Goal: Task Accomplishment & Management: Use online tool/utility

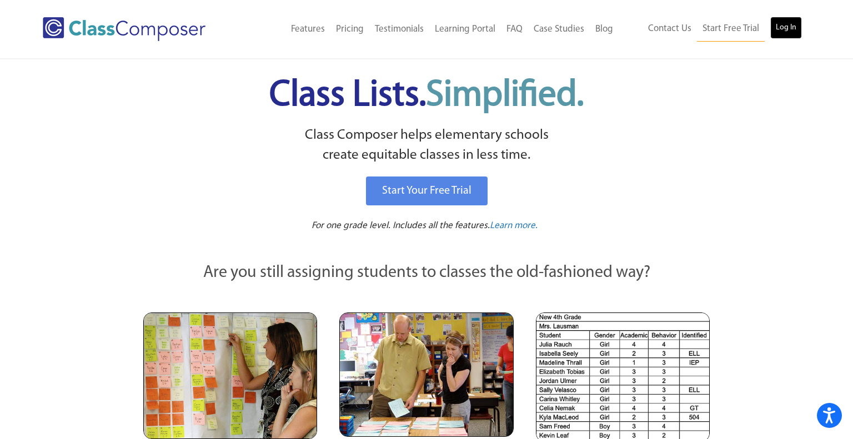
click at [797, 34] on link "Log In" at bounding box center [786, 28] width 32 height 22
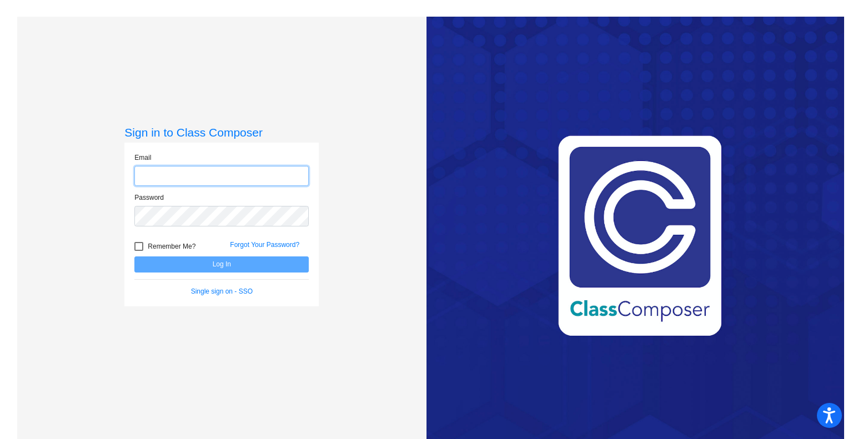
type input "[PERSON_NAME][EMAIL_ADDRESS][PERSON_NAME][DOMAIN_NAME]"
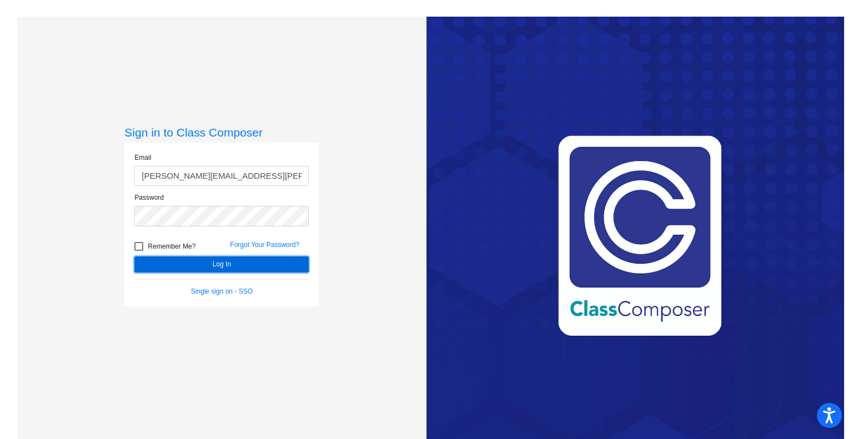
click at [232, 264] on button "Log In" at bounding box center [221, 264] width 174 height 16
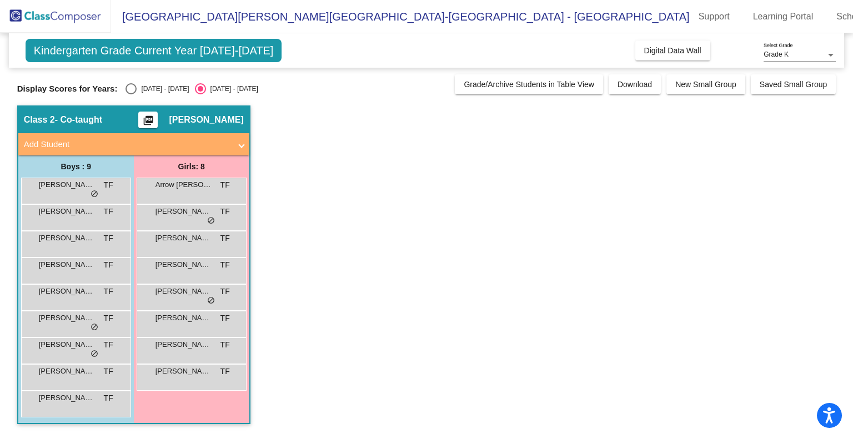
click at [155, 121] on mat-icon "picture_as_pdf" at bounding box center [148, 123] width 13 height 16
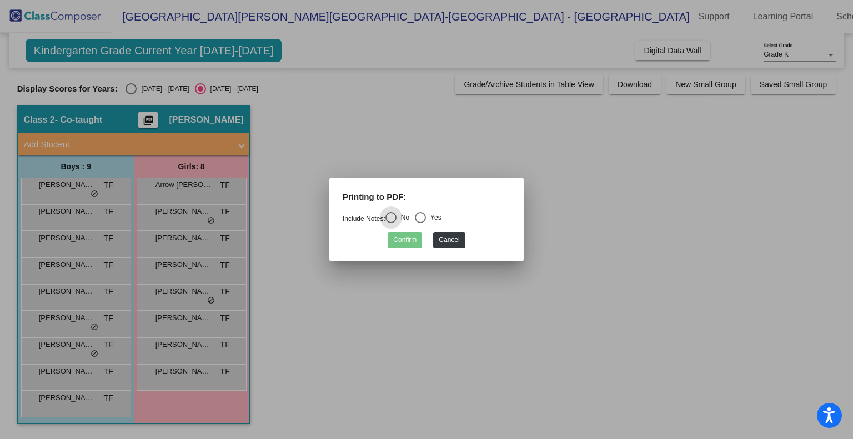
click at [426, 216] on div "Select an option" at bounding box center [420, 217] width 11 height 11
click at [420, 223] on input "Yes" at bounding box center [420, 223] width 1 height 1
radio input "true"
click at [404, 245] on button "Confirm" at bounding box center [404, 240] width 34 height 16
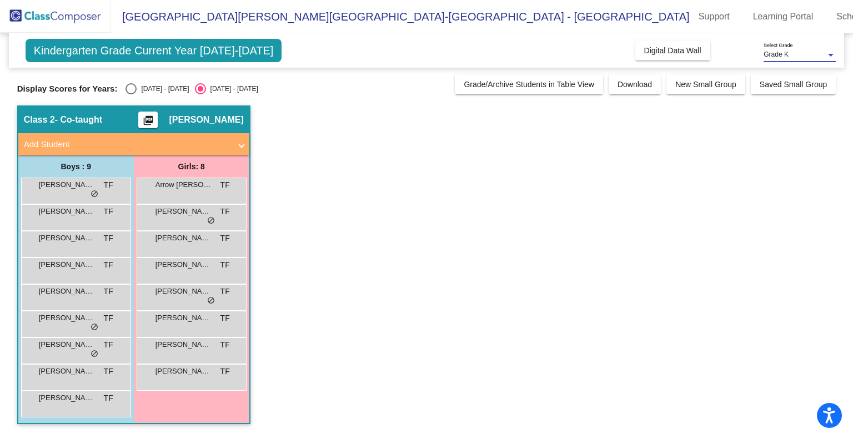
click at [779, 58] on span "Grade K" at bounding box center [775, 55] width 25 height 8
